Goal: Find specific page/section: Find specific page/section

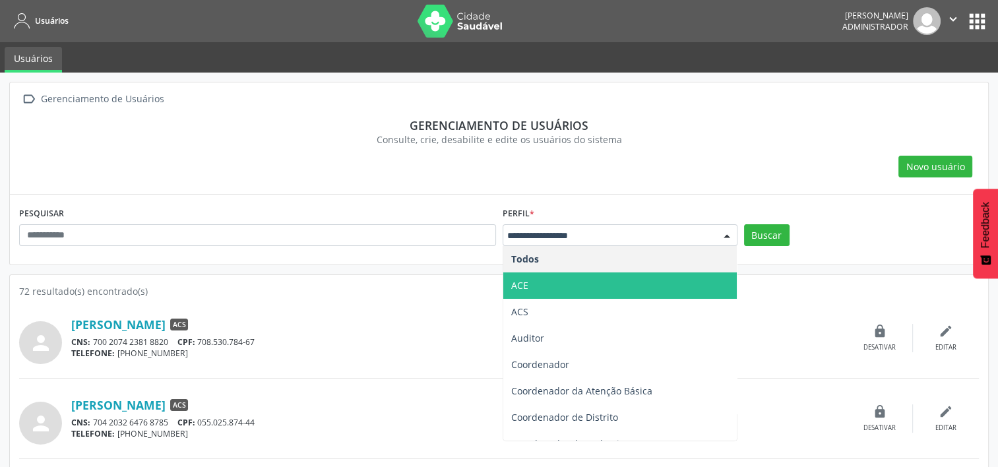
click at [555, 280] on span "ACE" at bounding box center [620, 285] width 234 height 26
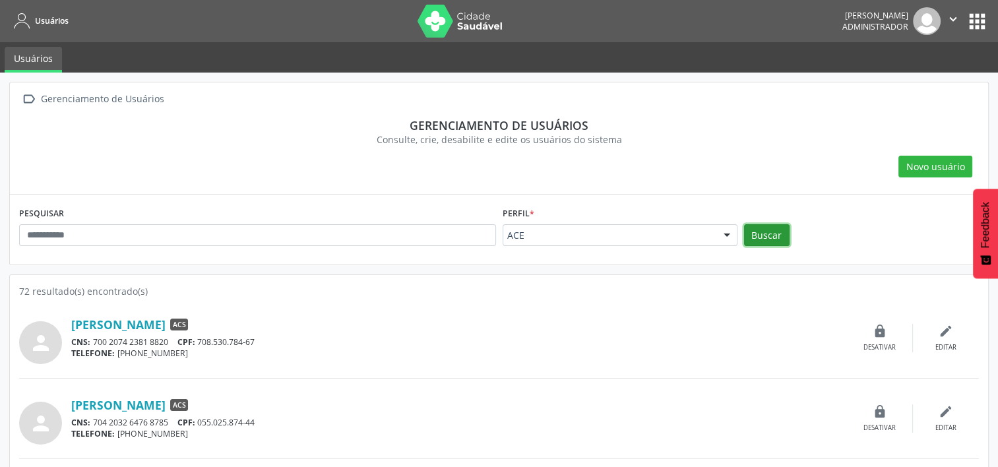
click at [760, 234] on button "Buscar" at bounding box center [767, 235] width 46 height 22
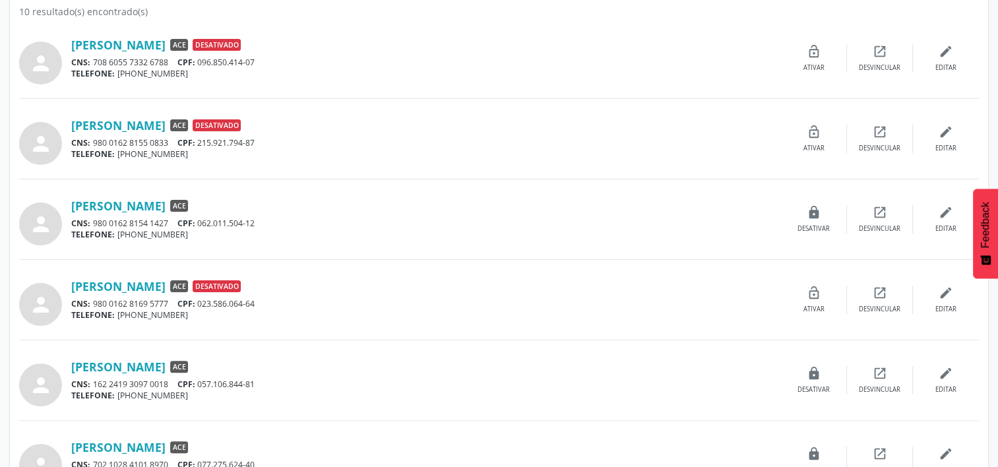
scroll to position [290, 0]
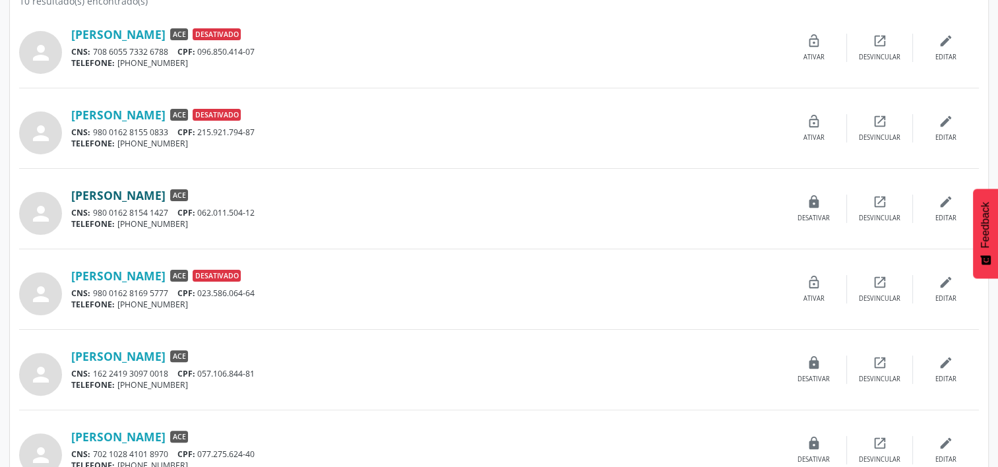
click at [166, 195] on link "[PERSON_NAME]" at bounding box center [118, 195] width 94 height 15
click at [166, 353] on link "[PERSON_NAME]" at bounding box center [118, 356] width 94 height 15
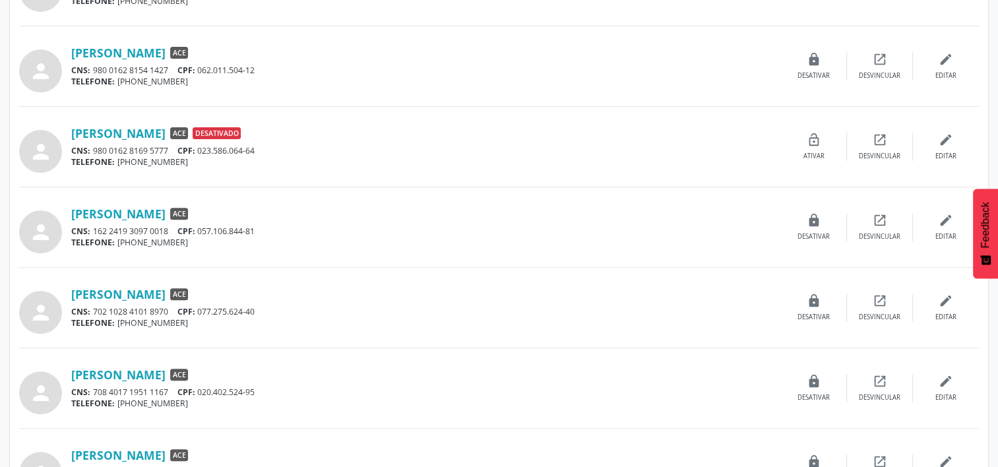
scroll to position [501, 0]
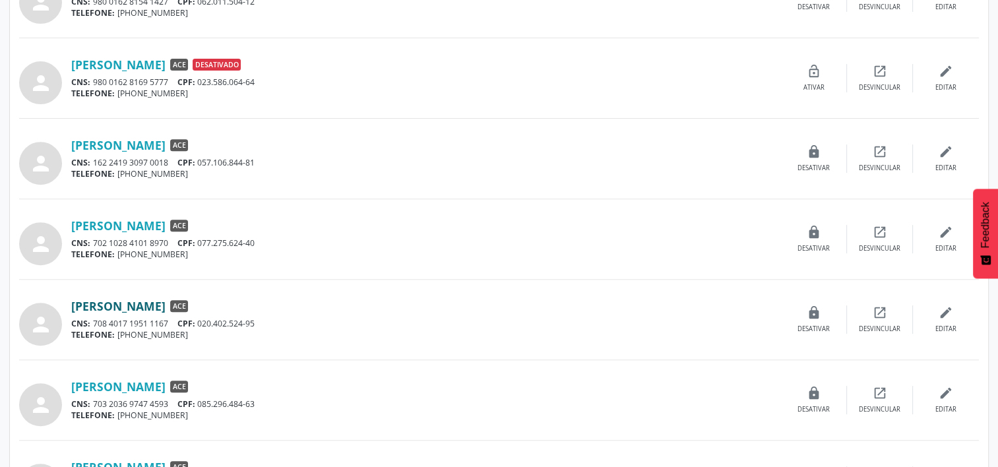
click at [140, 299] on link "[PERSON_NAME]" at bounding box center [118, 306] width 94 height 15
click at [166, 381] on link "[PERSON_NAME]" at bounding box center [118, 386] width 94 height 15
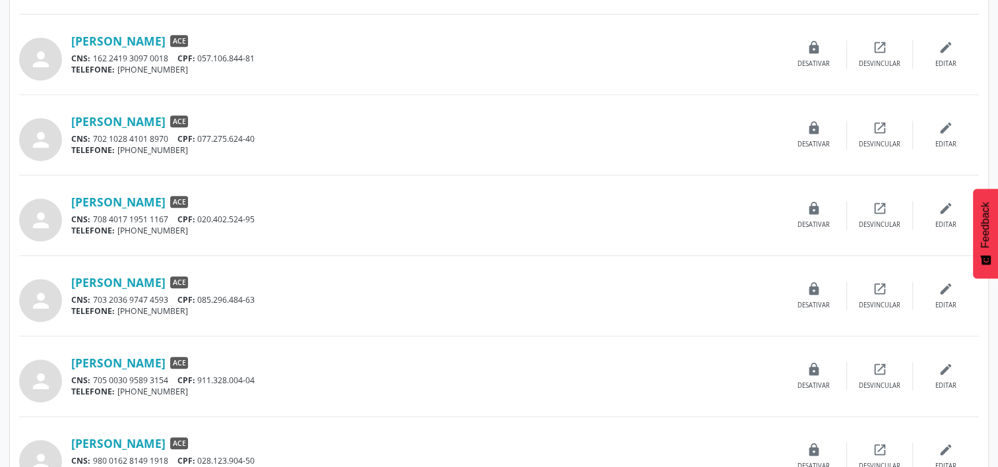
scroll to position [639, 0]
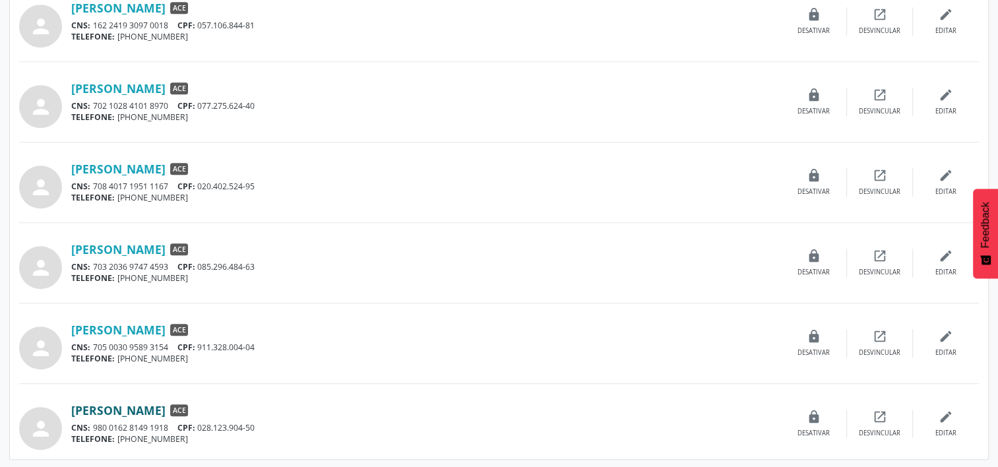
click at [154, 410] on link "[PERSON_NAME]" at bounding box center [118, 410] width 94 height 15
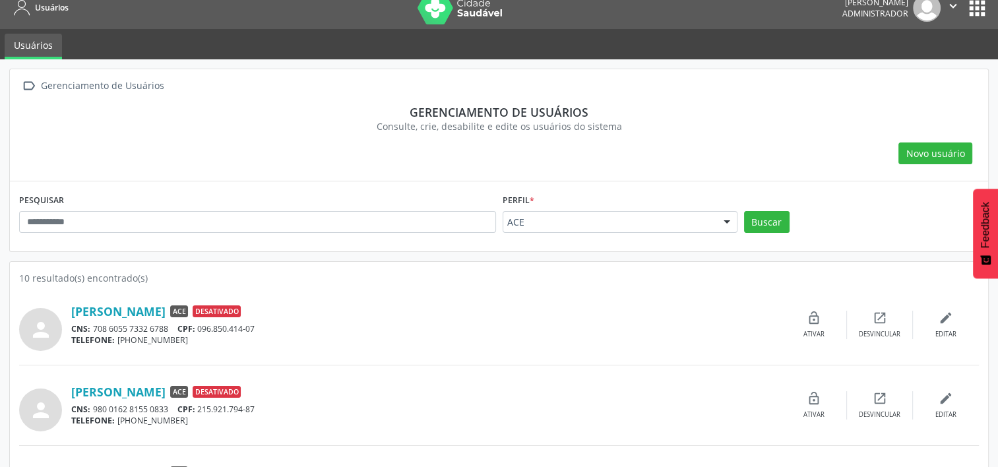
scroll to position [0, 0]
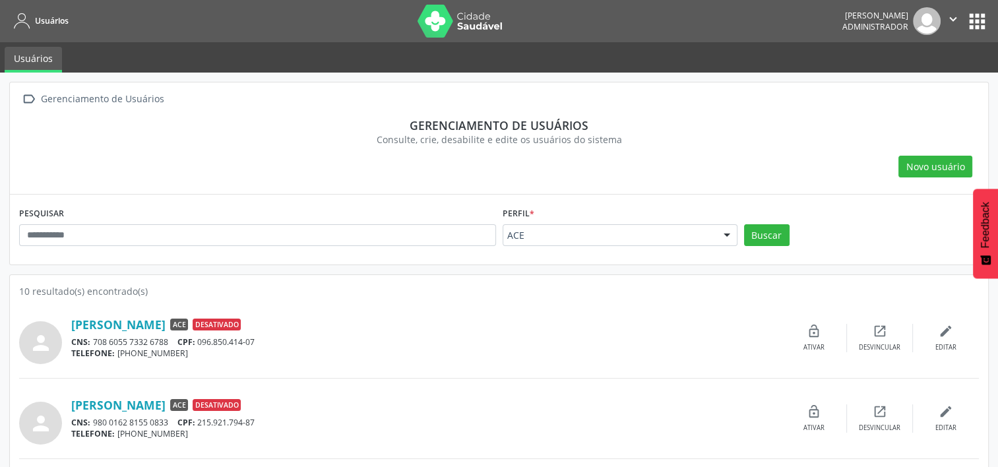
click at [953, 17] on icon "" at bounding box center [953, 19] width 15 height 15
click at [900, 79] on link "Sair" at bounding box center [919, 80] width 91 height 18
